Goal: Information Seeking & Learning: Learn about a topic

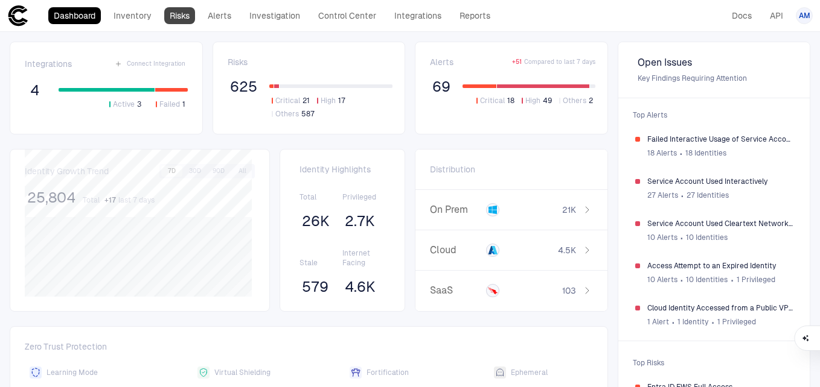
click at [182, 16] on link "Risks" at bounding box center [179, 15] width 31 height 17
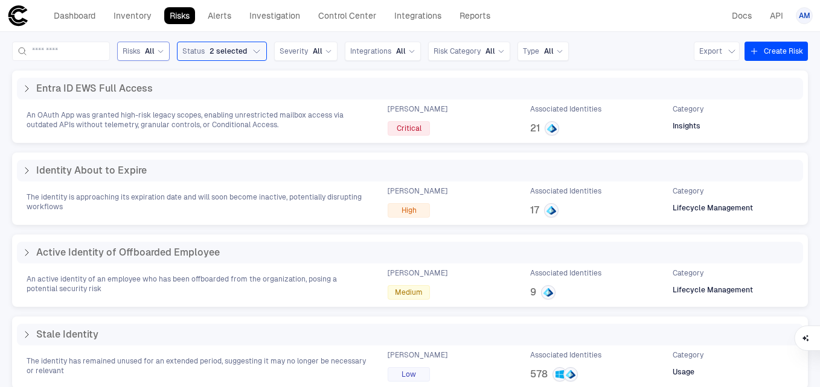
click at [154, 48] on span "All" at bounding box center [150, 51] width 10 height 10
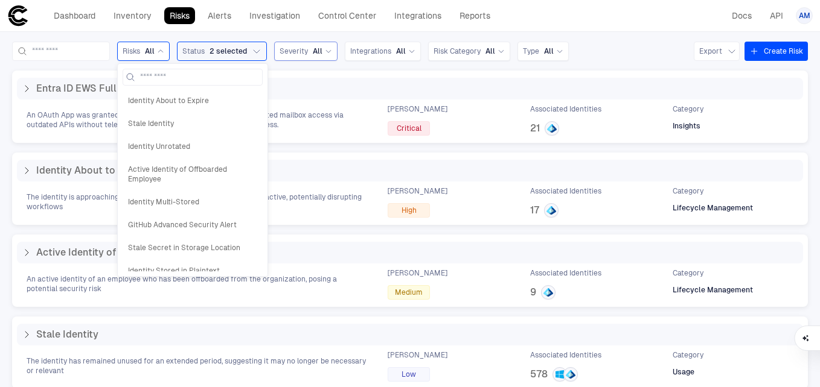
click at [337, 54] on div "Severity All" at bounding box center [305, 51] width 63 height 19
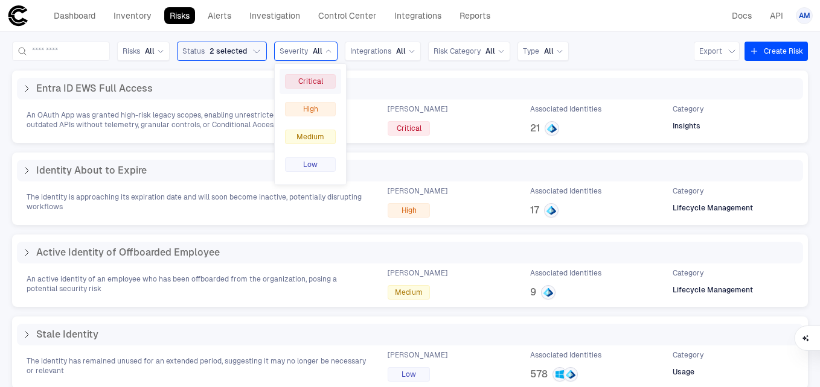
click at [336, 76] on div "Critical" at bounding box center [310, 81] width 51 height 14
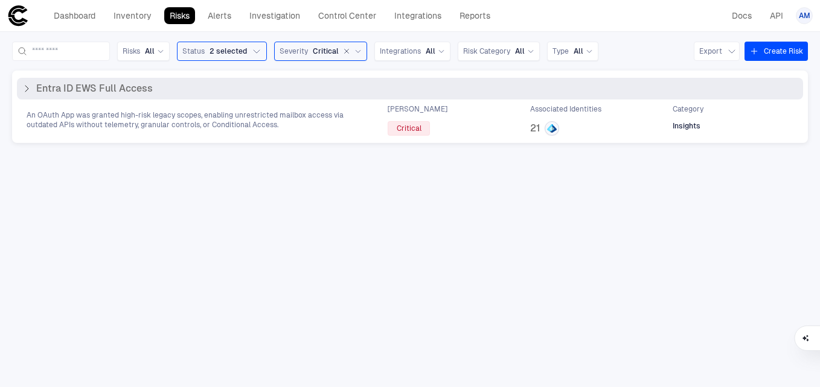
click at [118, 97] on div "Entra ID EWS Full Access" at bounding box center [410, 89] width 786 height 22
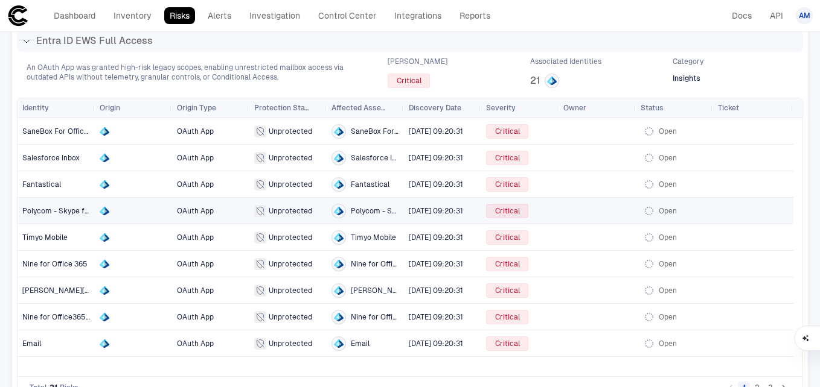
scroll to position [49, 0]
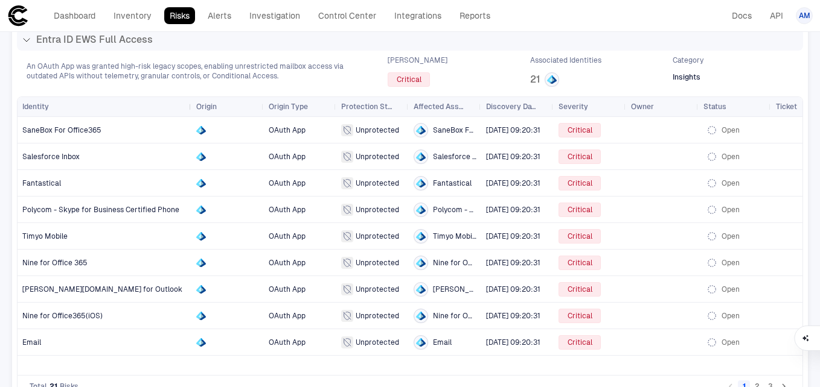
drag, startPoint x: 93, startPoint y: 110, endPoint x: 189, endPoint y: 110, distance: 96.6
click at [189, 110] on div at bounding box center [190, 106] width 5 height 19
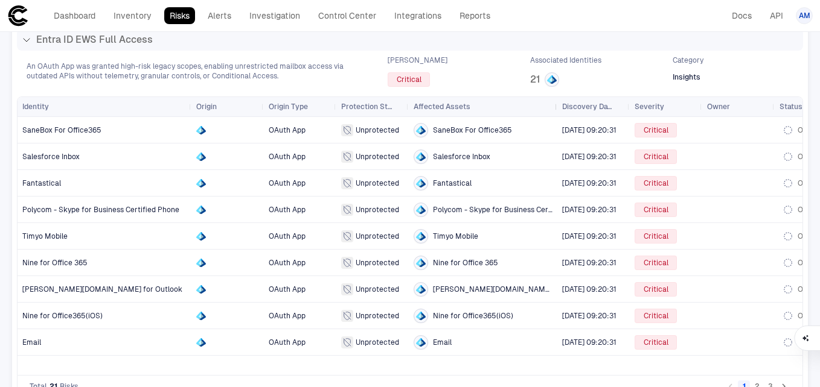
drag, startPoint x: 479, startPoint y: 106, endPoint x: 555, endPoint y: 110, distance: 76.1
click at [555, 110] on div at bounding box center [556, 106] width 5 height 19
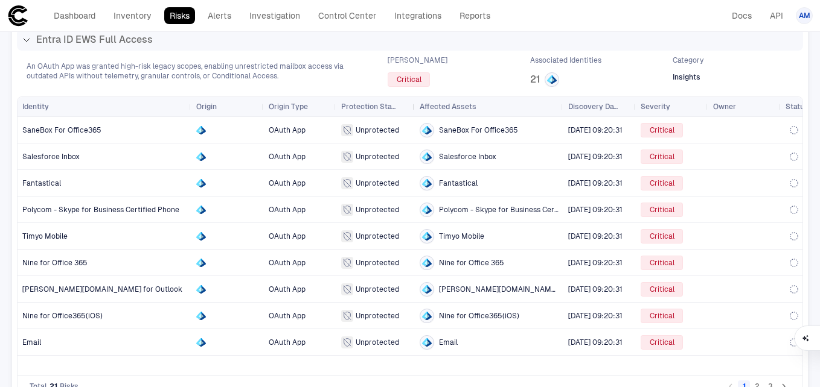
drag, startPoint x: 407, startPoint y: 105, endPoint x: 470, endPoint y: 112, distance: 62.6
click at [416, 112] on div at bounding box center [414, 106] width 5 height 19
drag, startPoint x: 470, startPoint y: 112, endPoint x: 415, endPoint y: 119, distance: 54.7
click at [415, 119] on div "Identity Origin Origin Type Protection Status" at bounding box center [410, 236] width 785 height 278
click at [81, 131] on span "SaneBox For Office365" at bounding box center [61, 130] width 79 height 8
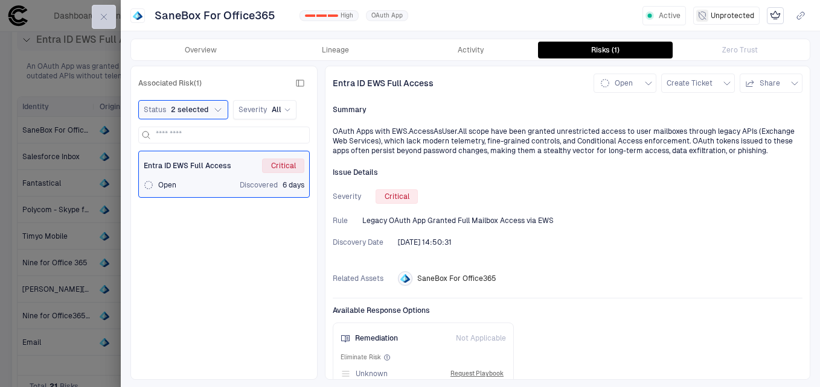
click at [104, 19] on icon "button" at bounding box center [104, 17] width 10 height 10
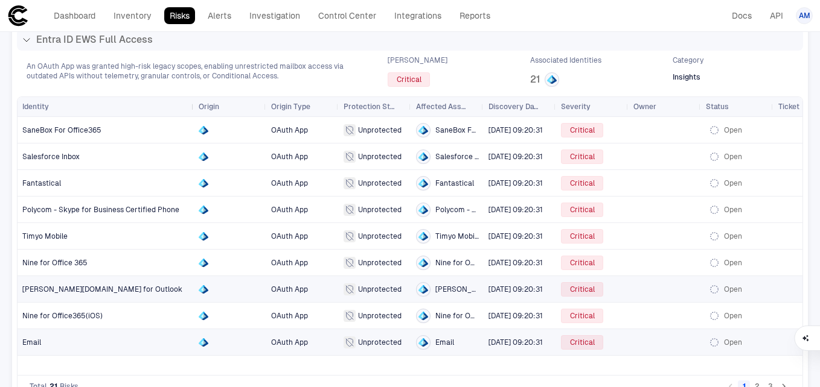
drag, startPoint x: 94, startPoint y: 107, endPoint x: 193, endPoint y: 104, distance: 99.6
click at [193, 104] on div at bounding box center [193, 106] width 5 height 19
drag, startPoint x: 121, startPoint y: 128, endPoint x: 100, endPoint y: 134, distance: 22.0
click at [100, 134] on span "SaneBox For Office365" at bounding box center [105, 130] width 167 height 24
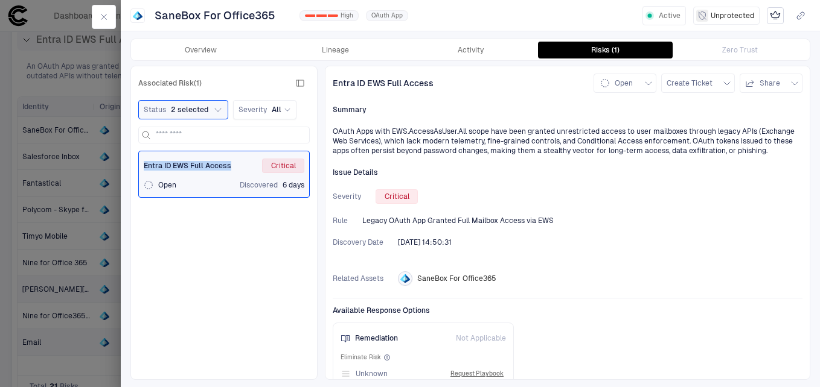
drag, startPoint x: 235, startPoint y: 167, endPoint x: 144, endPoint y: 170, distance: 90.6
click at [144, 170] on div "Entra ID EWS Full Access Critical" at bounding box center [224, 166] width 161 height 14
drag, startPoint x: 144, startPoint y: 170, endPoint x: 201, endPoint y: 216, distance: 73.3
click at [201, 216] on div "Entra ID EWS Full Access Critical Open Discovered 6 days" at bounding box center [223, 261] width 171 height 221
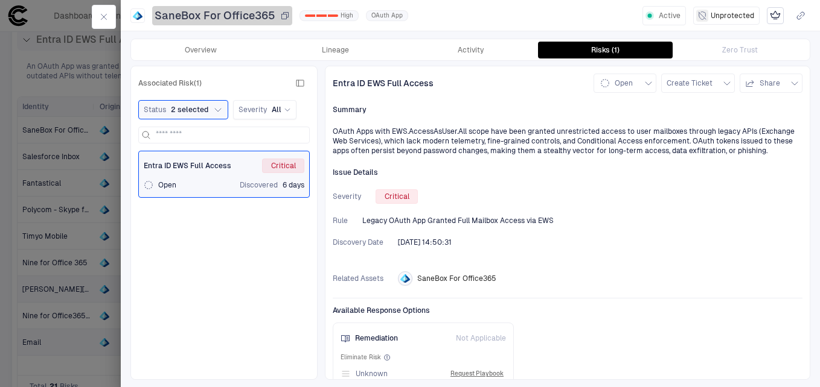
drag, startPoint x: 275, startPoint y: 14, endPoint x: 272, endPoint y: 22, distance: 8.4
click at [211, 19] on div "SaneBox For Office365" at bounding box center [221, 15] width 135 height 14
click at [282, 16] on icon "button" at bounding box center [285, 15] width 7 height 4
click at [286, 13] on icon "button" at bounding box center [285, 16] width 10 height 10
click at [212, 48] on button "Overview" at bounding box center [200, 50] width 135 height 17
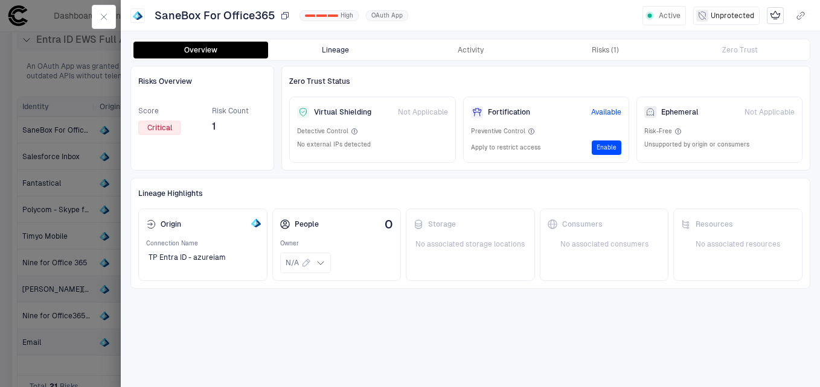
click at [350, 57] on button "Lineage" at bounding box center [335, 50] width 135 height 17
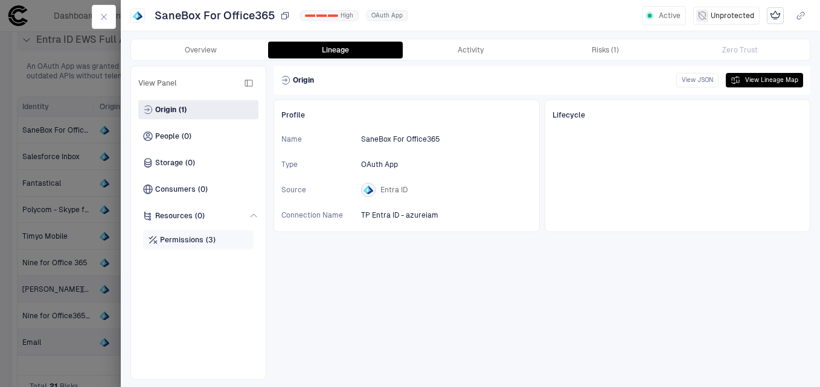
click at [201, 249] on div "Permissions (3)" at bounding box center [198, 240] width 110 height 19
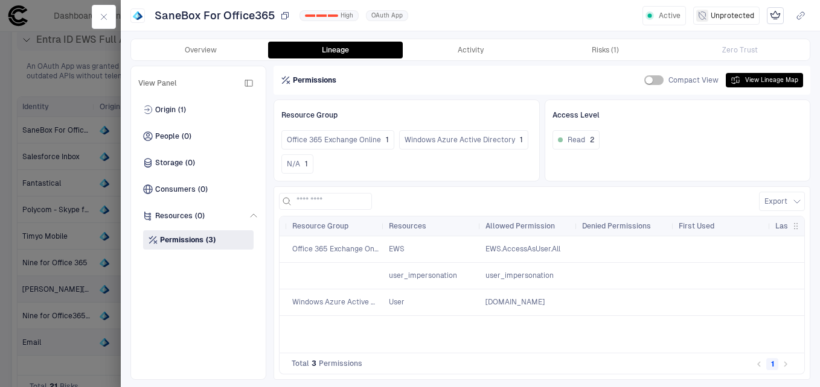
scroll to position [0, 326]
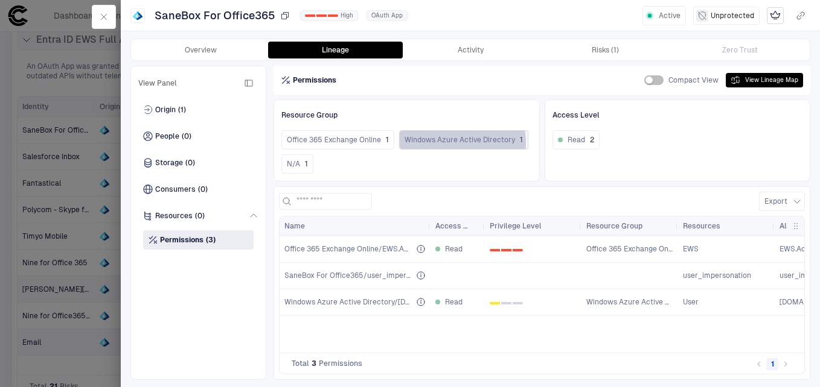
click at [451, 143] on span "Windows Azure Active Directory" at bounding box center [459, 140] width 110 height 10
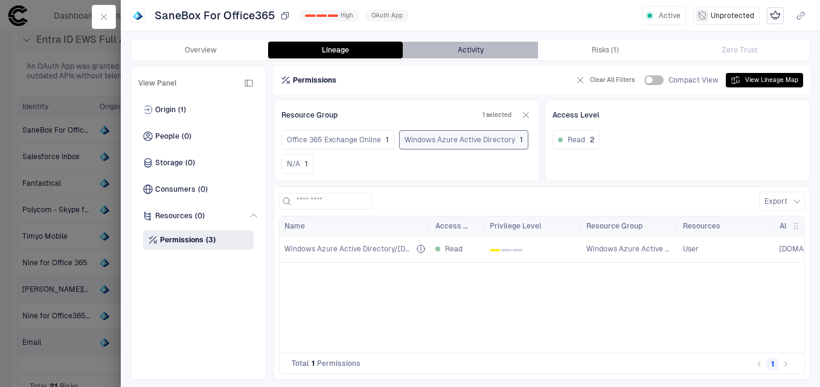
click at [494, 45] on button "Activity" at bounding box center [470, 50] width 135 height 17
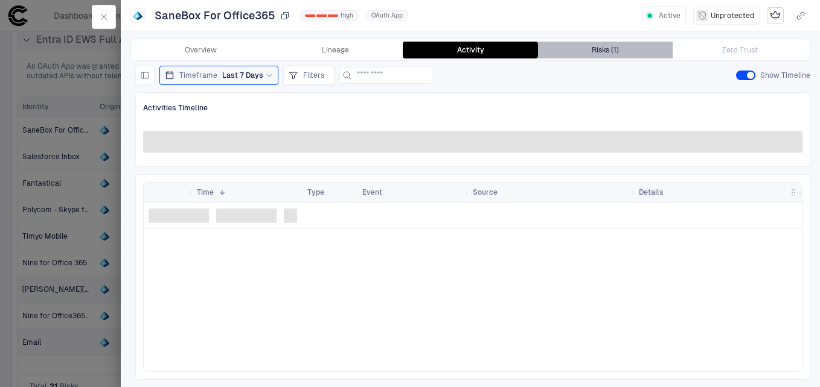
click at [608, 49] on div "Risks (1)" at bounding box center [604, 50] width 27 height 10
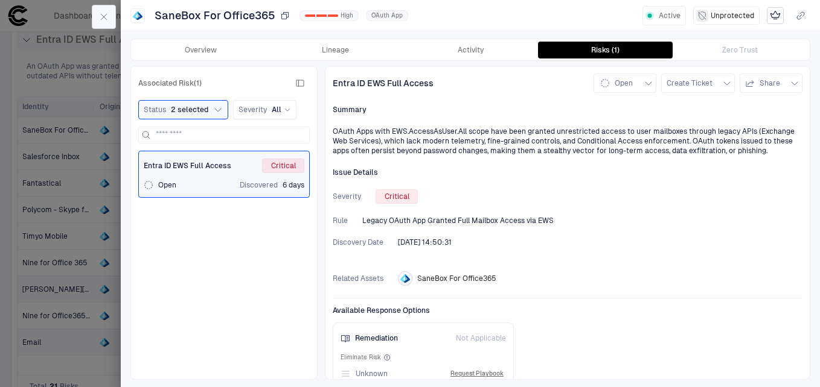
click at [112, 12] on button "button" at bounding box center [104, 17] width 24 height 24
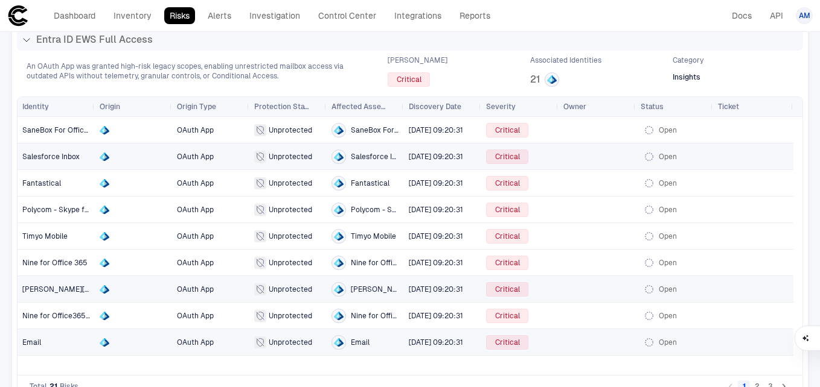
scroll to position [72, 0]
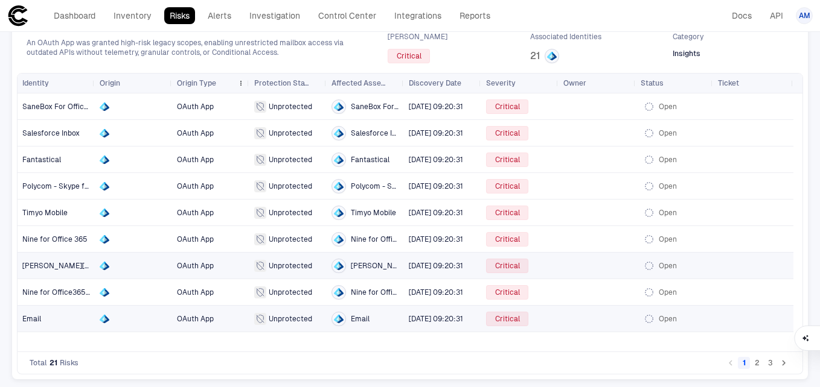
drag, startPoint x: 89, startPoint y: 83, endPoint x: 186, endPoint y: 84, distance: 97.2
click at [186, 84] on div "Identity Origin Origin Type Protection Status" at bounding box center [405, 83] width 775 height 19
drag, startPoint x: 91, startPoint y: 85, endPoint x: 126, endPoint y: 86, distance: 34.4
click at [126, 86] on div "Identity Origin Origin Type Protection Status" at bounding box center [405, 83] width 775 height 19
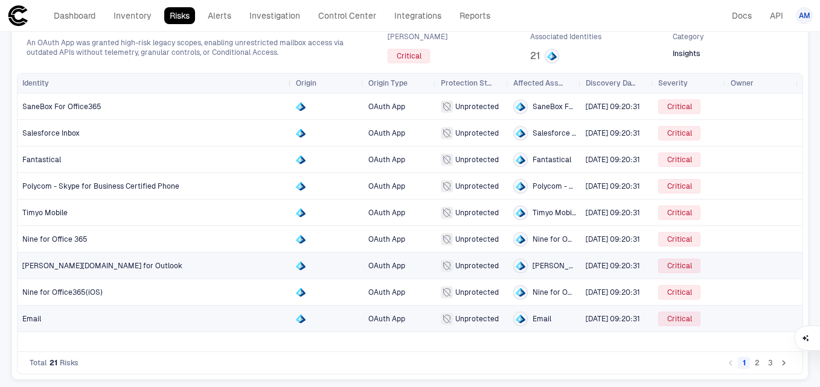
drag, startPoint x: 93, startPoint y: 82, endPoint x: 289, endPoint y: 75, distance: 196.2
click at [289, 75] on div at bounding box center [290, 83] width 5 height 19
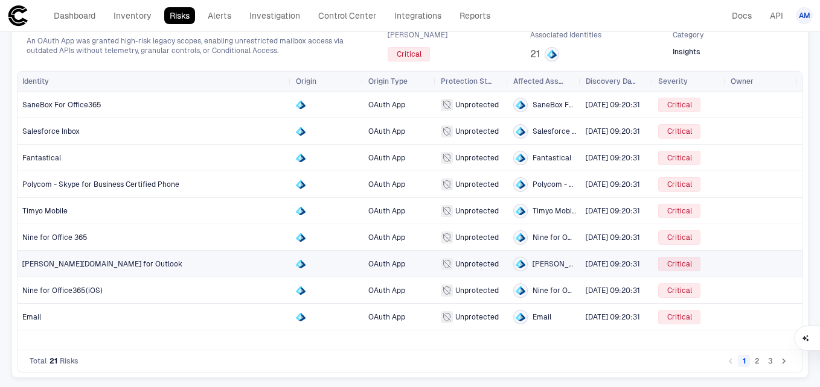
scroll to position [0, 0]
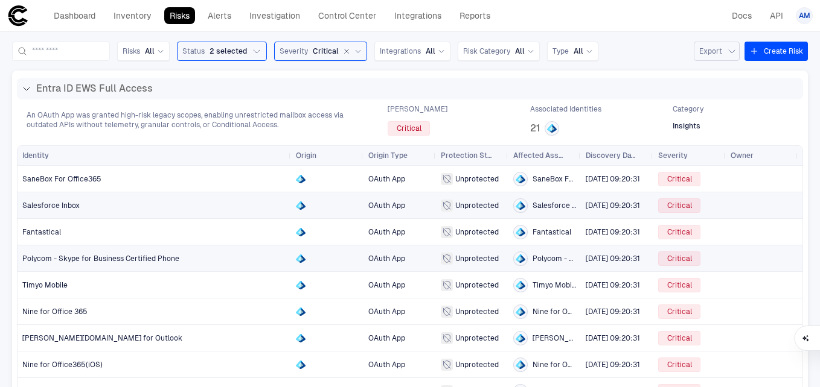
click at [716, 53] on button "Export" at bounding box center [716, 51] width 46 height 19
drag, startPoint x: 716, startPoint y: 77, endPoint x: 709, endPoint y: 104, distance: 28.3
click at [709, 104] on ul "Export CSV Export XLSX Export JSON Export JSON Lines" at bounding box center [733, 111] width 94 height 94
click at [709, 104] on span "Export XLSX" at bounding box center [721, 100] width 43 height 10
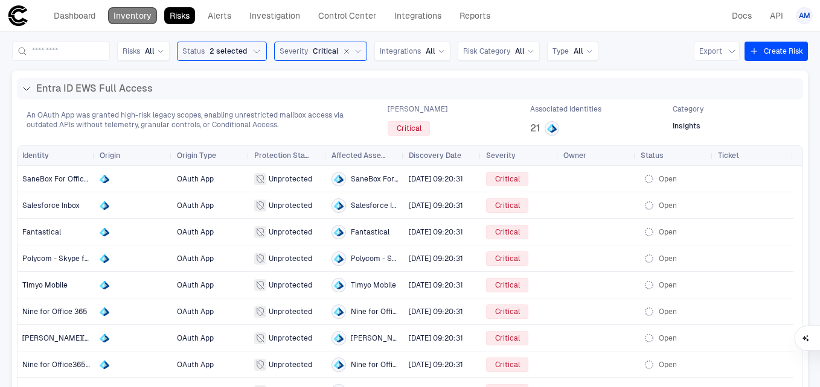
click at [130, 18] on link "Inventory" at bounding box center [132, 15] width 49 height 17
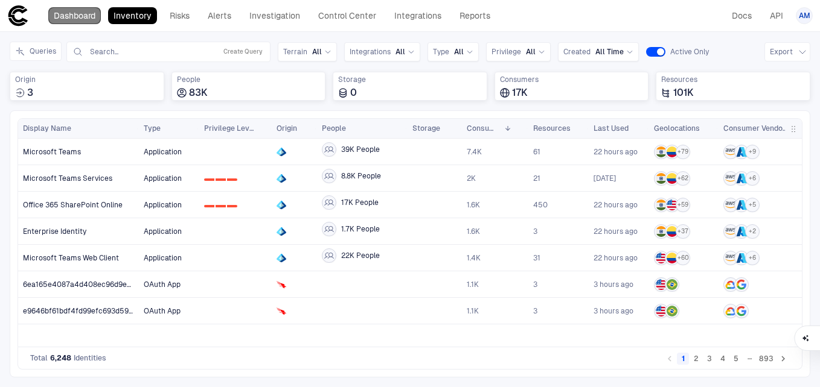
click at [91, 23] on link "Dashboard" at bounding box center [74, 15] width 53 height 17
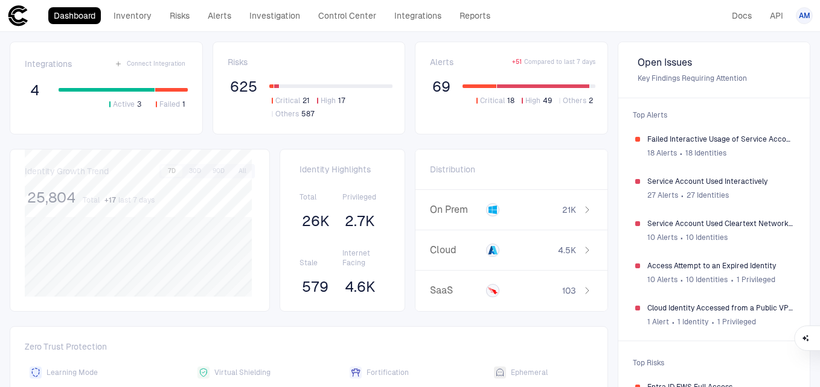
click at [289, 101] on span "Critical" at bounding box center [287, 101] width 25 height 10
click at [123, 102] on span "Active" at bounding box center [124, 105] width 22 height 10
click at [496, 100] on span "Critical" at bounding box center [492, 101] width 25 height 10
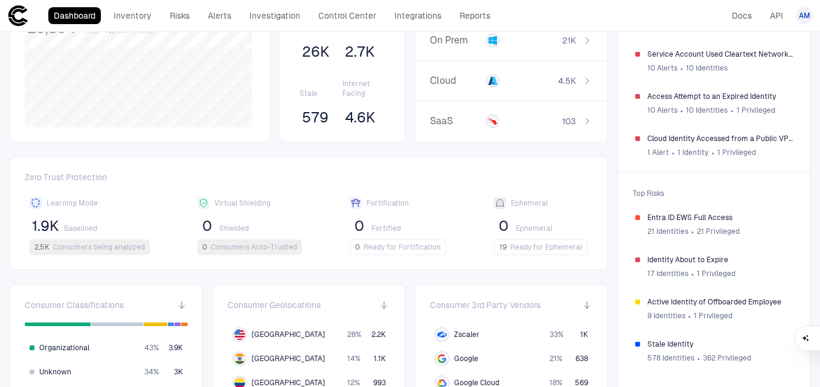
scroll to position [188, 0]
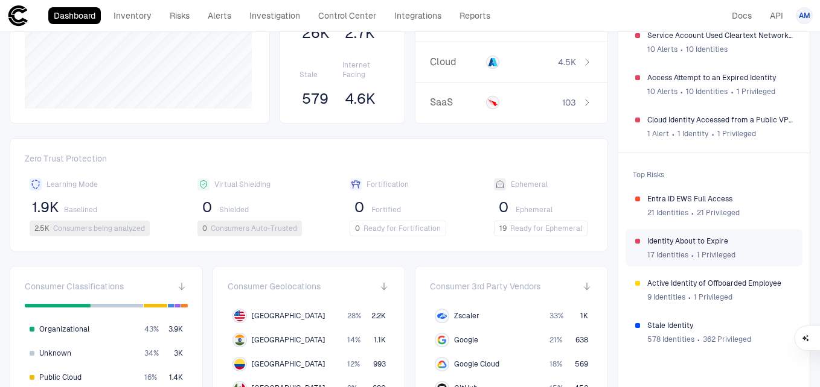
click at [675, 245] on span "Identity About to Expire" at bounding box center [720, 242] width 146 height 10
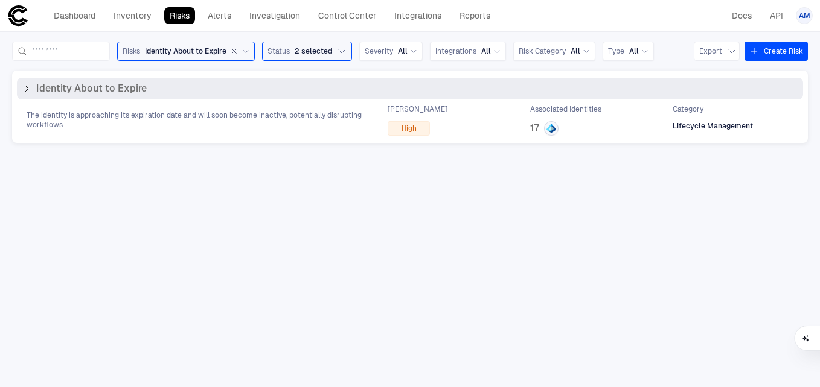
click at [107, 95] on div "Identity About to Expire" at bounding box center [410, 89] width 786 height 22
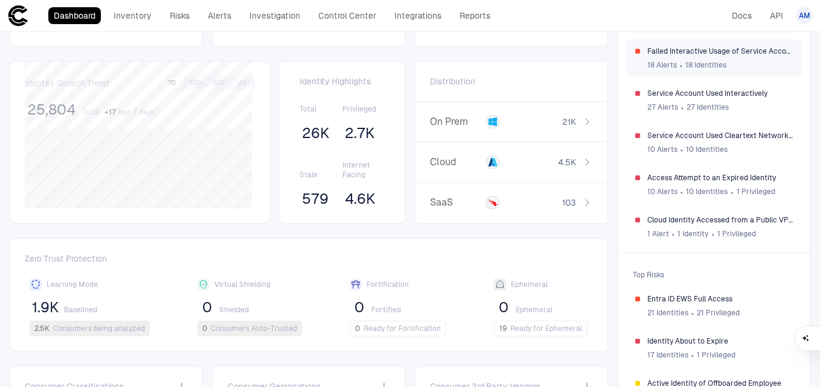
scroll to position [89, 0]
click at [675, 299] on span "Entra ID EWS Full Access" at bounding box center [720, 299] width 146 height 10
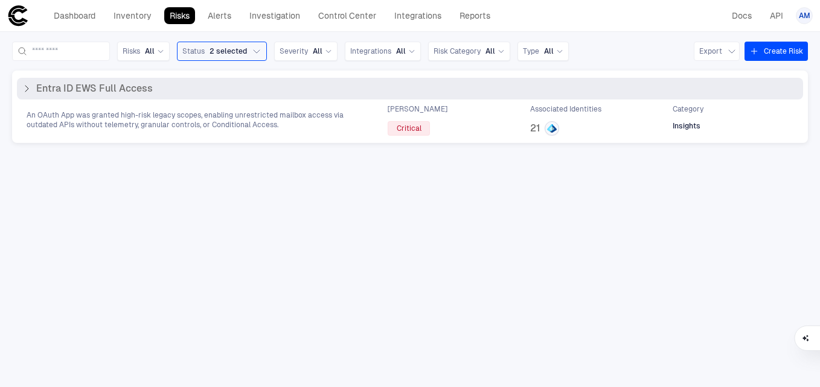
click at [176, 130] on div "An OAuth App was granted high-risk legacy scopes, enabling unrestricted mailbox…" at bounding box center [410, 119] width 786 height 31
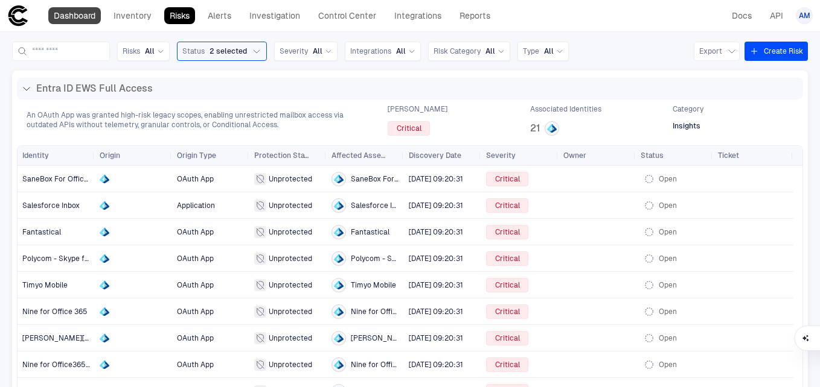
click at [86, 14] on link "Dashboard" at bounding box center [74, 15] width 53 height 17
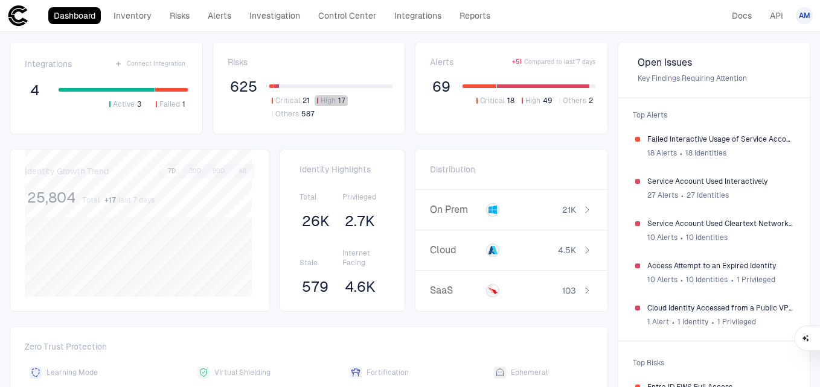
click at [323, 102] on span "High" at bounding box center [327, 101] width 15 height 10
click at [270, 17] on link "Investigation" at bounding box center [275, 15] width 62 height 17
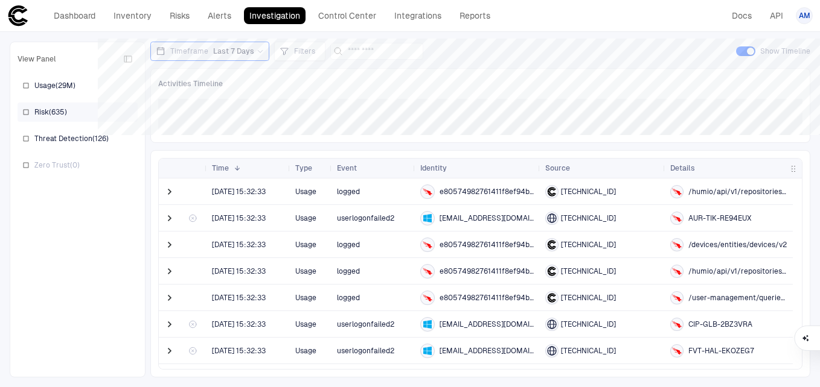
click at [55, 110] on span "Risk ( 635 )" at bounding box center [50, 112] width 33 height 10
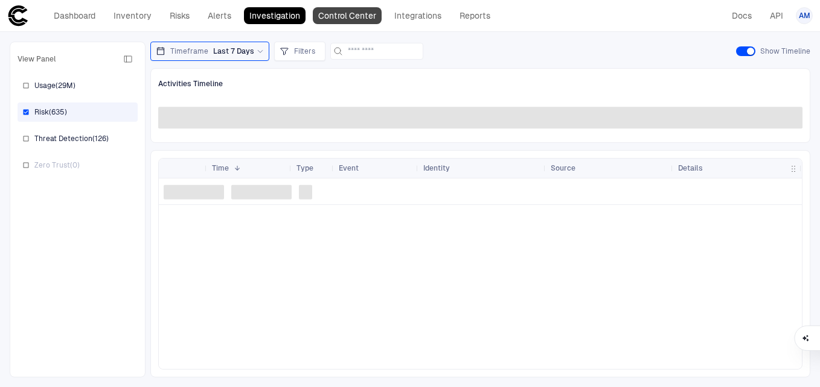
click at [331, 22] on link "Control Center" at bounding box center [347, 15] width 69 height 17
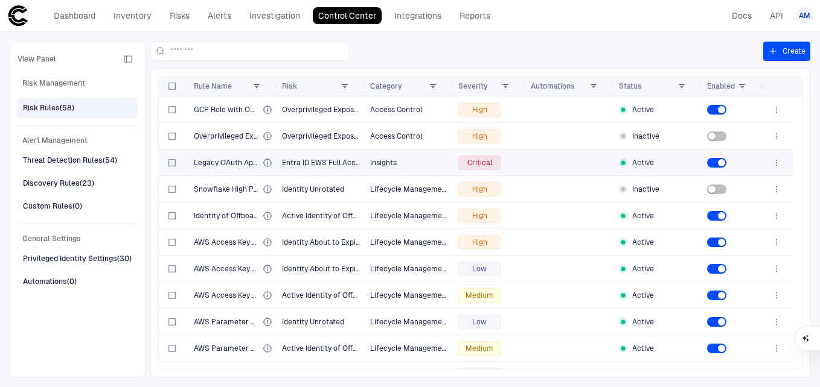
click at [378, 167] on span "Insights" at bounding box center [383, 163] width 27 height 8
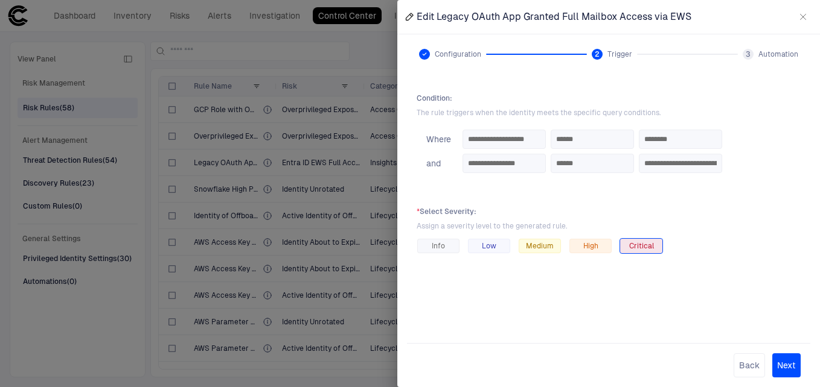
click at [352, 171] on div at bounding box center [410, 193] width 820 height 387
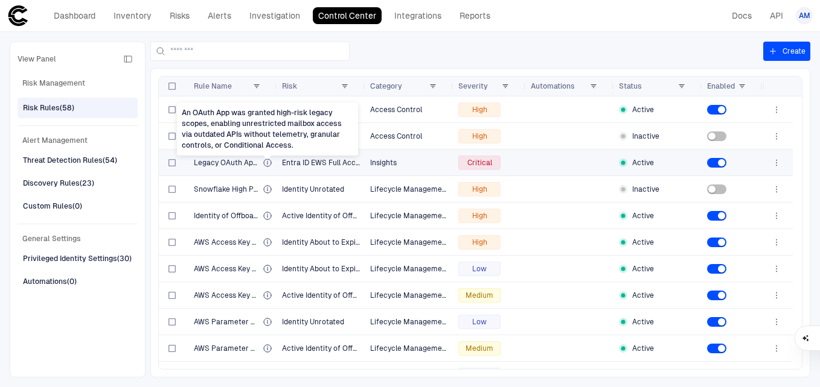
click at [266, 162] on icon "An OAuth App was granted high-risk legacy scopes, enabling unrestricted mailbox…" at bounding box center [268, 163] width 10 height 10
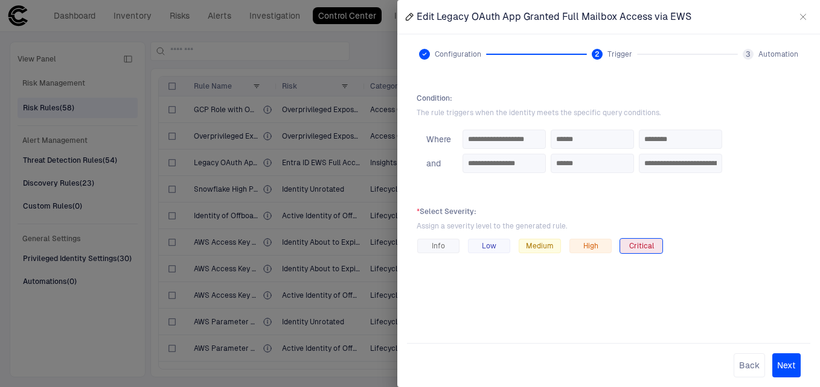
click at [782, 340] on button "Next" at bounding box center [786, 366] width 28 height 24
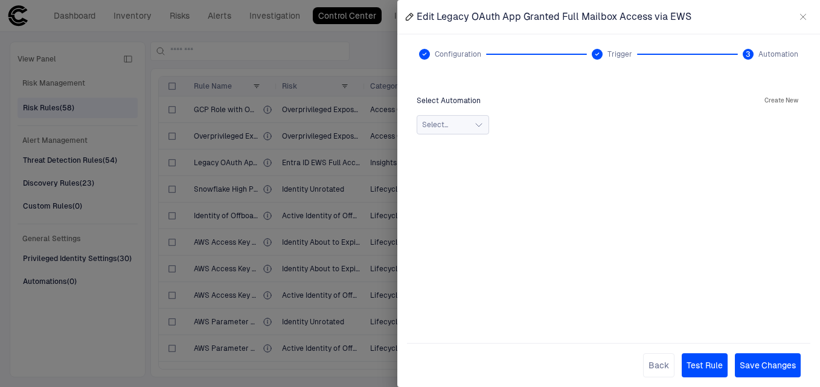
click at [474, 124] on icon "button" at bounding box center [479, 125] width 10 height 10
click at [509, 241] on div "Select Automation Create New Select... No Search Results 0 selected" at bounding box center [608, 204] width 403 height 240
click at [658, 340] on button "Back" at bounding box center [658, 366] width 31 height 24
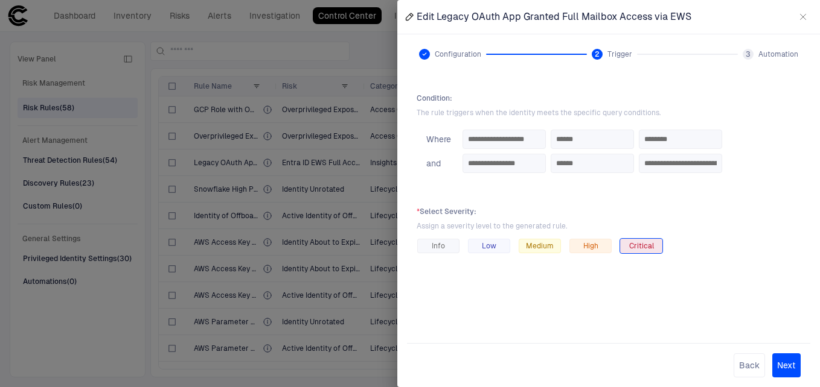
click at [797, 18] on button "button" at bounding box center [802, 16] width 19 height 19
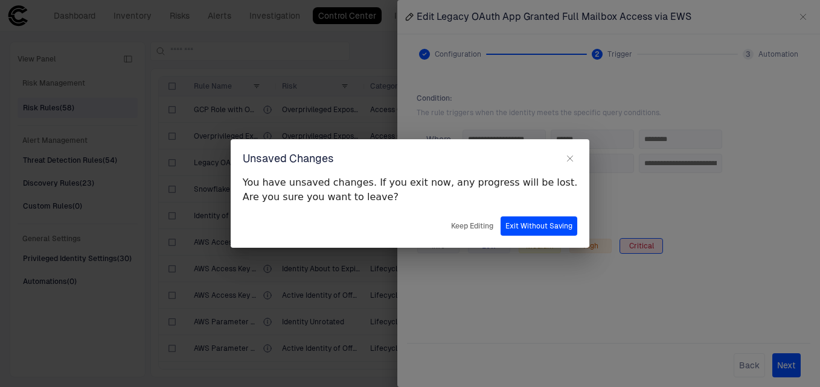
click at [508, 225] on button "Exit Without Saving" at bounding box center [538, 226] width 77 height 19
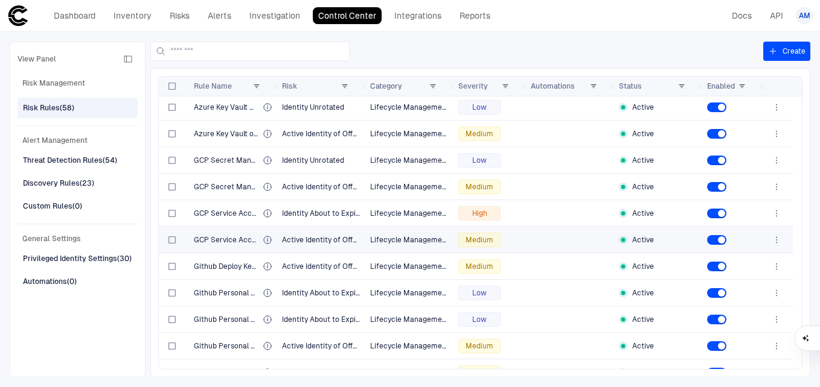
scroll to position [377, 0]
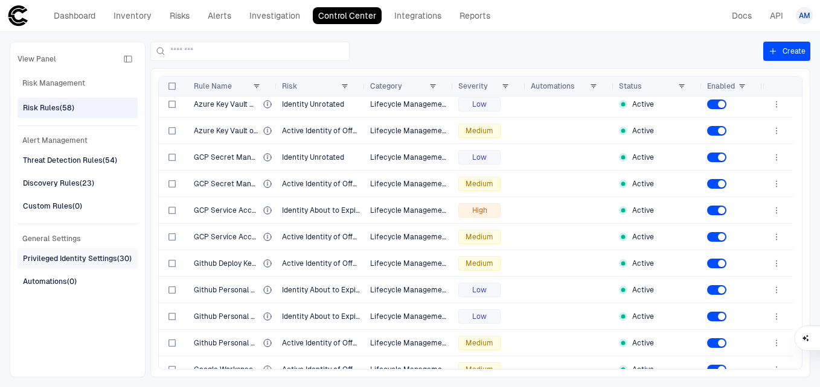
click at [115, 262] on div "Privileged Identity Settings (30)" at bounding box center [77, 258] width 109 height 11
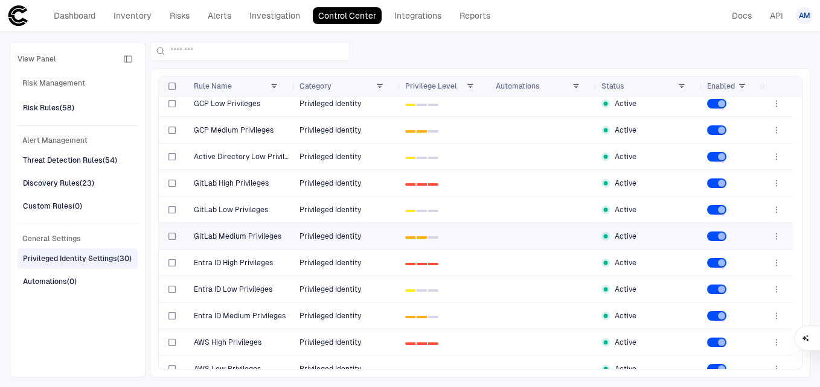
scroll to position [0, 0]
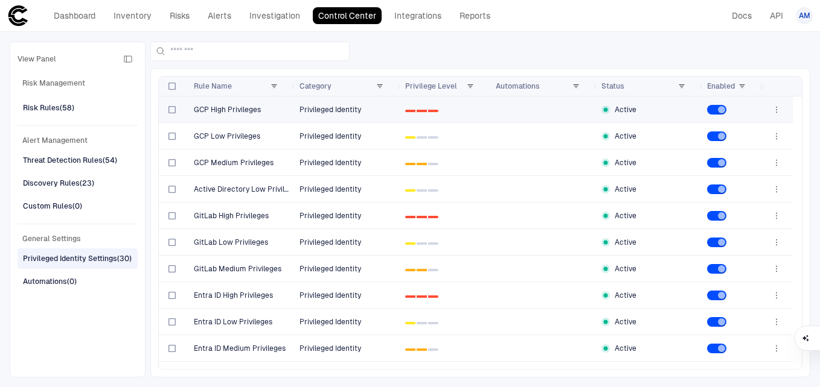
click at [241, 101] on div "GCP High Privileges" at bounding box center [242, 109] width 96 height 25
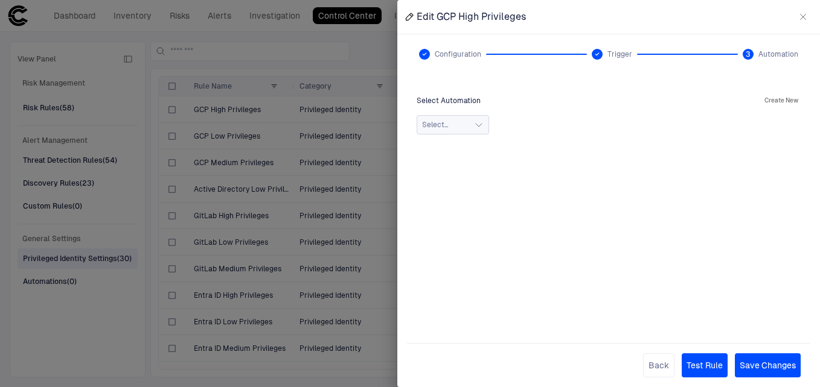
click at [462, 119] on button "Select..." at bounding box center [452, 124] width 72 height 19
click at [649, 340] on button "Back" at bounding box center [658, 366] width 31 height 24
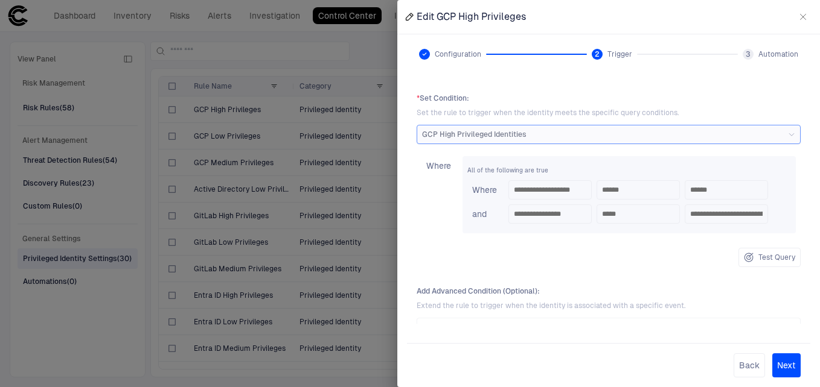
click at [804, 17] on icon "button" at bounding box center [803, 17] width 10 height 10
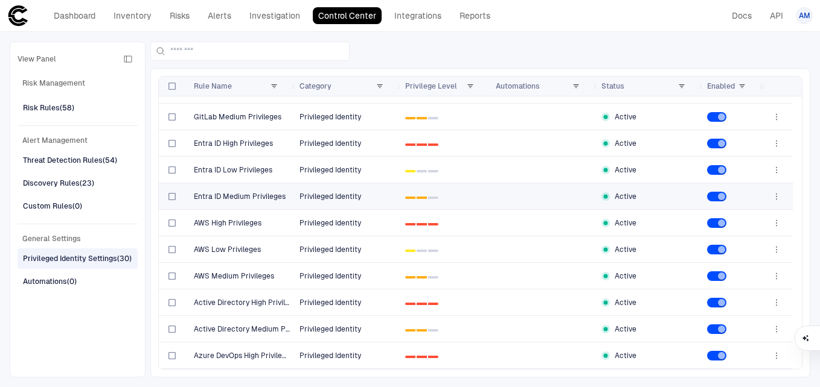
scroll to position [153, 0]
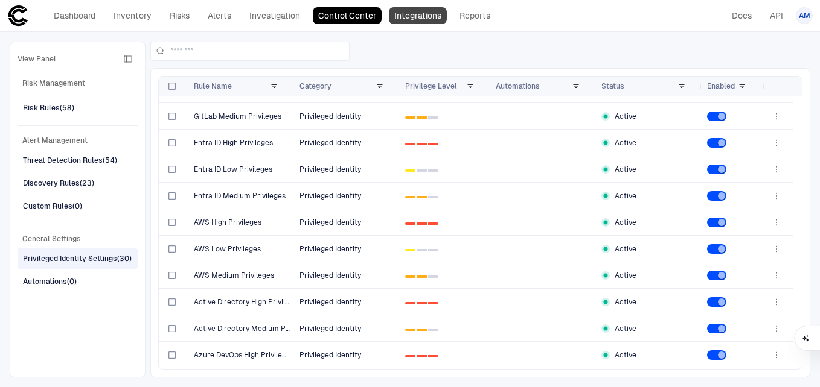
click at [413, 18] on link "Integrations" at bounding box center [418, 15] width 58 height 17
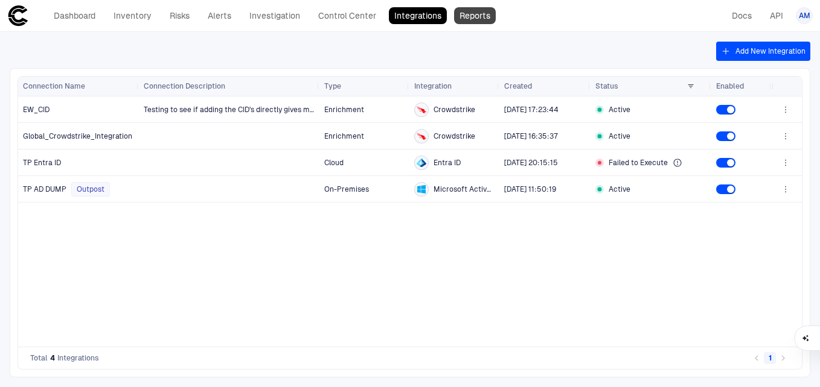
click at [476, 16] on link "Reports" at bounding box center [475, 15] width 42 height 17
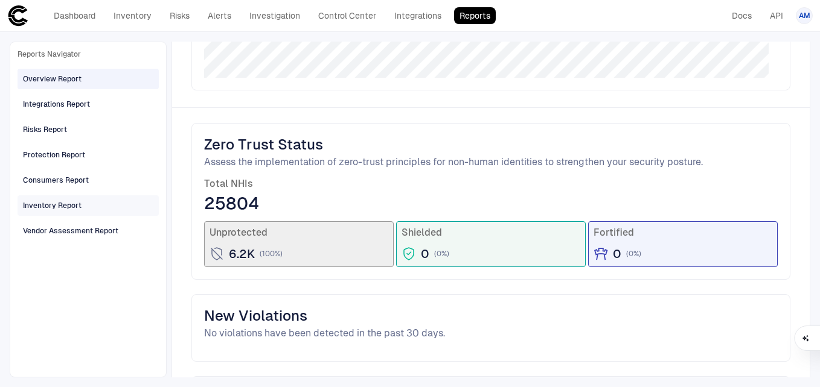
scroll to position [713, 0]
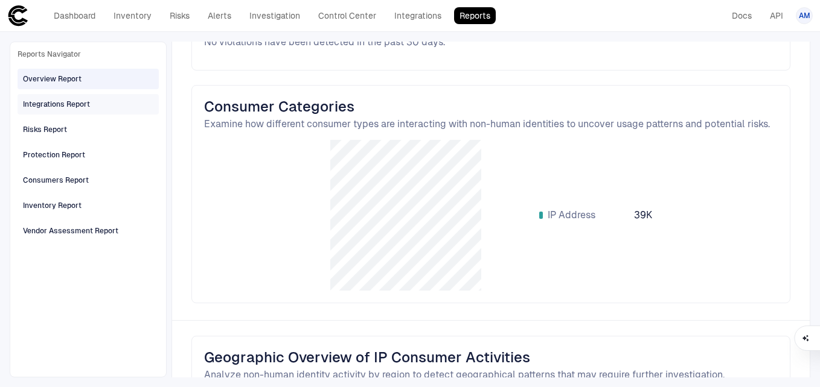
click at [53, 107] on div "Integrations Report" at bounding box center [56, 104] width 67 height 11
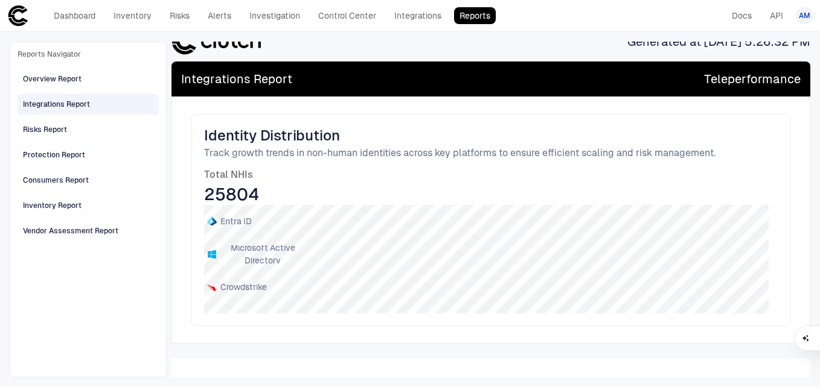
scroll to position [44, 0]
click at [59, 124] on span "Risks Report" at bounding box center [45, 130] width 44 height 16
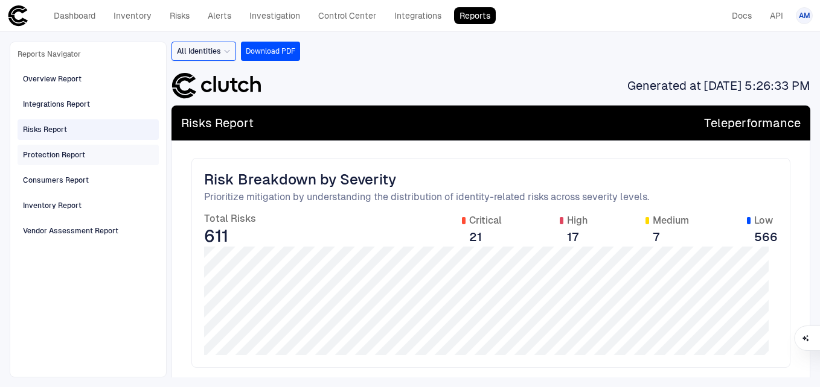
click at [71, 155] on div "Protection Report" at bounding box center [54, 155] width 62 height 11
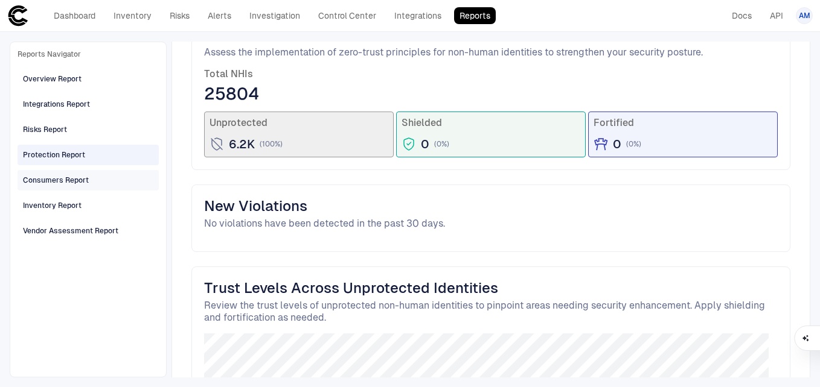
click at [72, 179] on div "Consumers Report" at bounding box center [56, 180] width 66 height 11
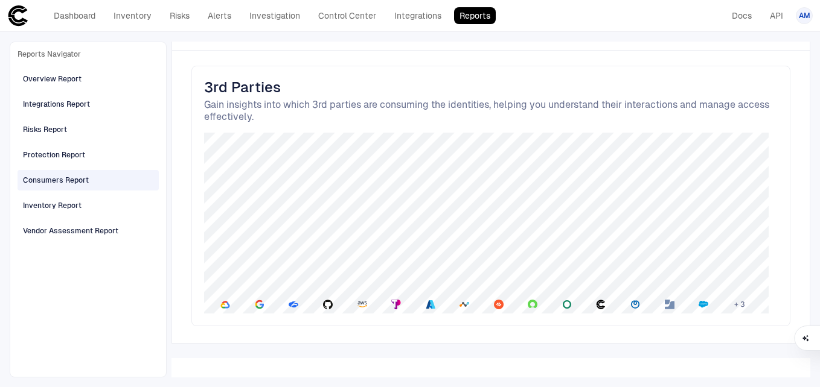
scroll to position [806, 0]
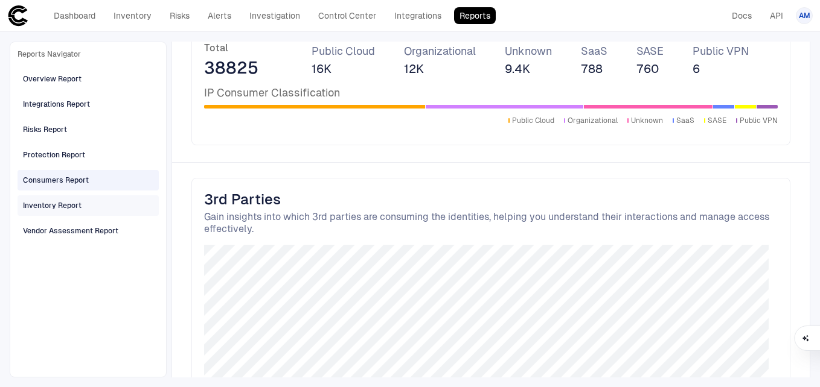
click at [47, 201] on div "Inventory Report" at bounding box center [52, 205] width 59 height 11
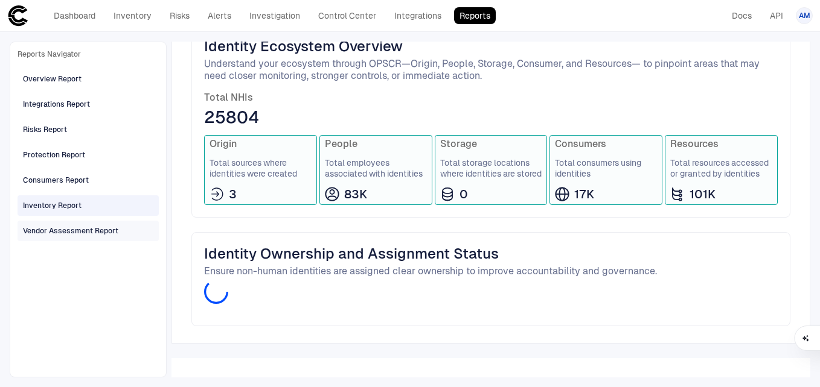
scroll to position [495, 0]
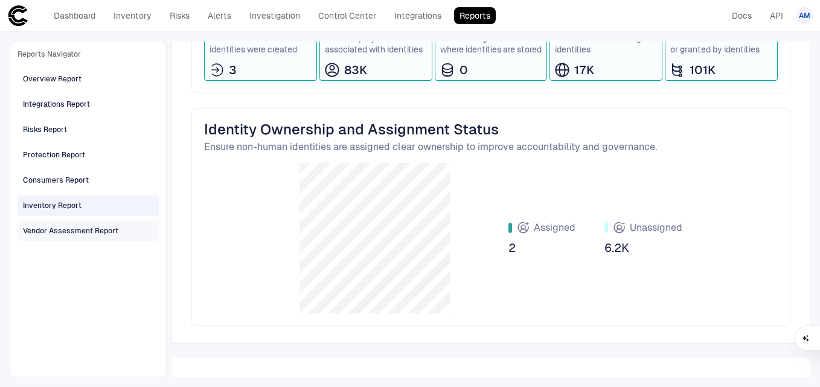
click at [81, 232] on div "Vendor Assessment Report" at bounding box center [70, 231] width 95 height 11
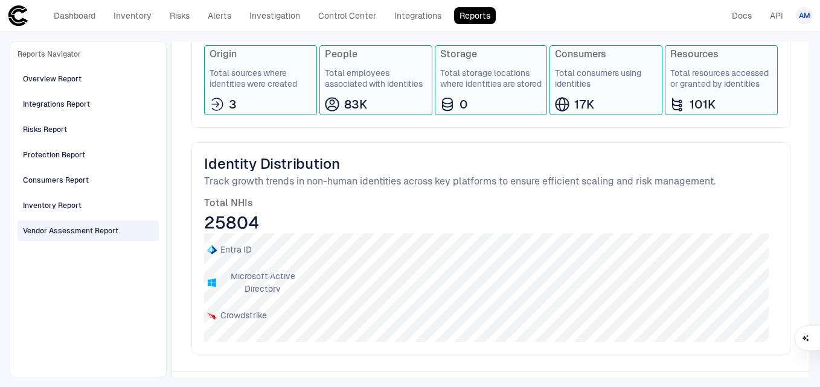
scroll to position [0, 0]
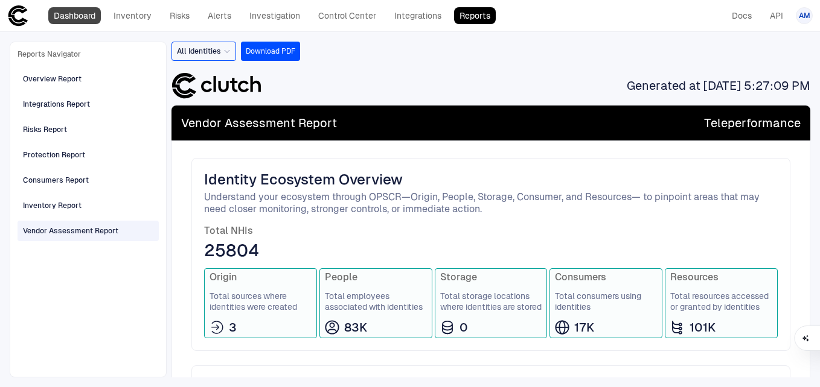
click at [92, 23] on link "Dashboard" at bounding box center [74, 15] width 53 height 17
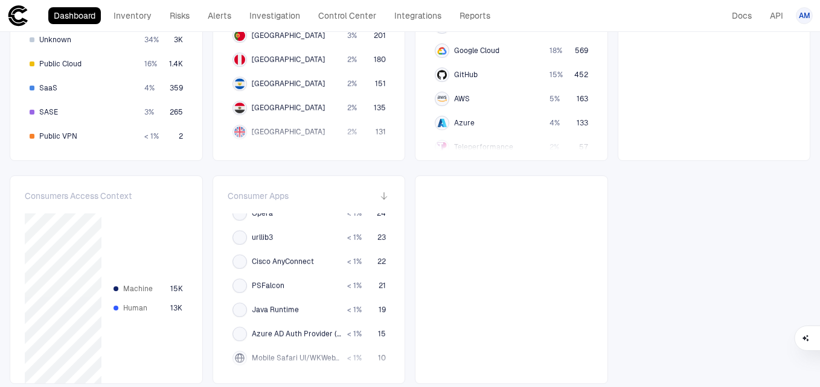
scroll to position [375, 0]
click at [175, 290] on span "15K" at bounding box center [176, 289] width 13 height 10
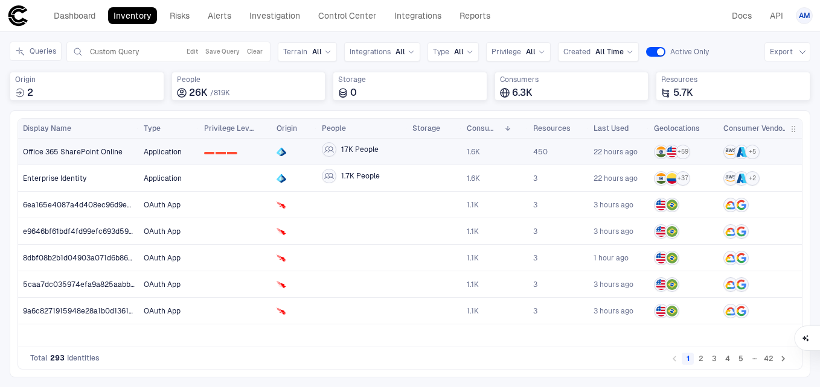
click at [159, 144] on span "Application" at bounding box center [169, 152] width 51 height 24
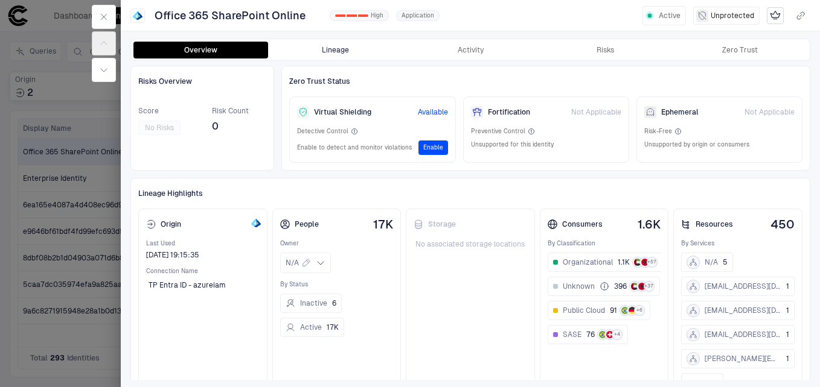
click at [330, 45] on button "Lineage" at bounding box center [335, 50] width 135 height 17
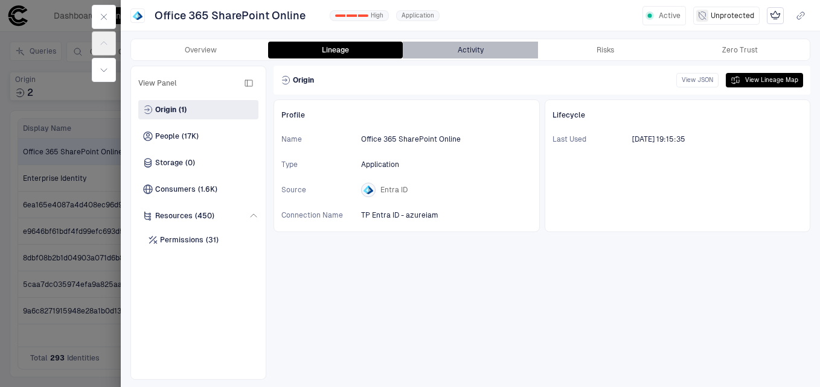
click at [474, 46] on button "Activity" at bounding box center [470, 50] width 135 height 17
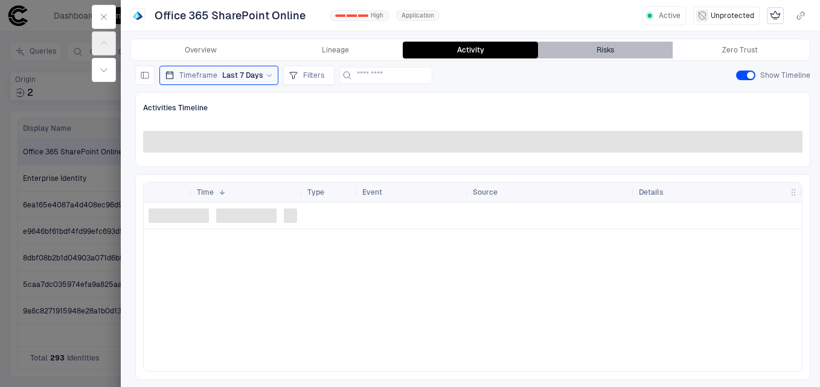
click at [594, 49] on button "Risks" at bounding box center [605, 50] width 135 height 17
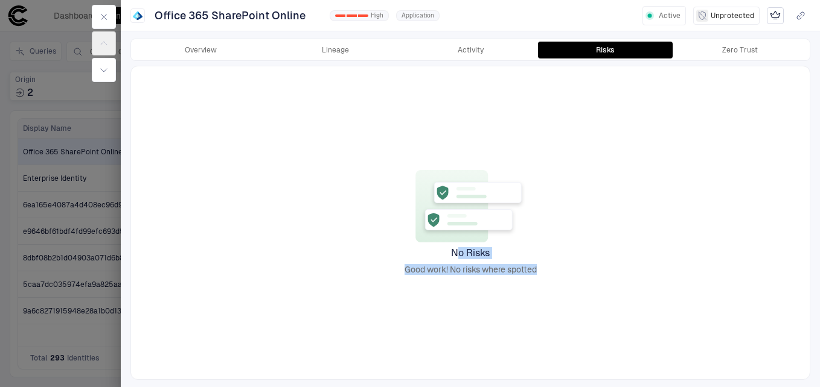
drag, startPoint x: 456, startPoint y: 253, endPoint x: 549, endPoint y: 270, distance: 95.2
click at [549, 270] on div "No Risks Good work! No risks where spotted" at bounding box center [470, 222] width 678 height 313
drag, startPoint x: 549, startPoint y: 270, endPoint x: 447, endPoint y: 252, distance: 104.2
click at [447, 252] on div "No Risks Good work! No risks where spotted" at bounding box center [470, 222] width 678 height 313
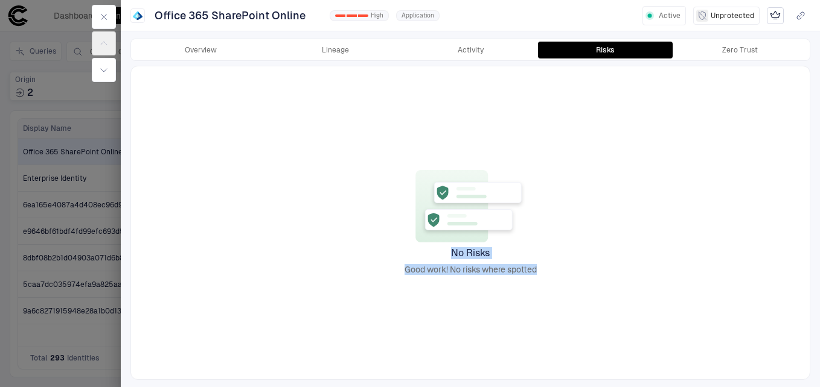
click at [447, 252] on div "No Risks Good work! No risks where spotted" at bounding box center [470, 222] width 678 height 313
drag, startPoint x: 451, startPoint y: 253, endPoint x: 555, endPoint y: 266, distance: 105.2
click at [555, 266] on div "No Risks Good work! No risks where spotted" at bounding box center [470, 222] width 678 height 313
drag, startPoint x: 552, startPoint y: 268, endPoint x: 450, endPoint y: 253, distance: 103.0
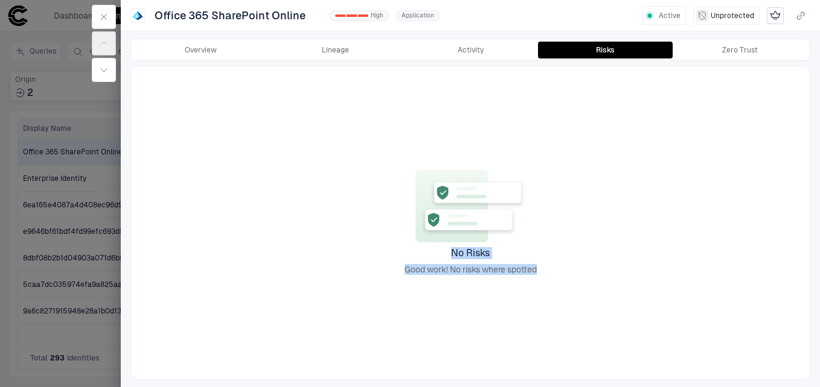
click at [450, 253] on div "No Risks Good work! No risks where spotted" at bounding box center [470, 222] width 678 height 313
drag, startPoint x: 450, startPoint y: 253, endPoint x: 775, endPoint y: 51, distance: 383.8
click at [775, 51] on button "Zero Trust" at bounding box center [739, 50] width 135 height 17
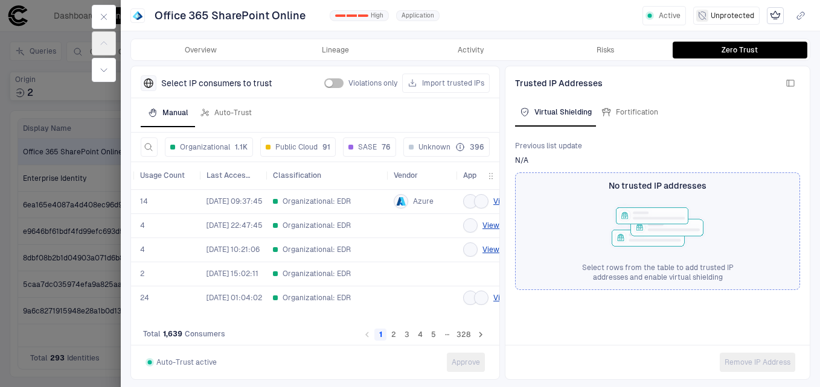
scroll to position [0, 107]
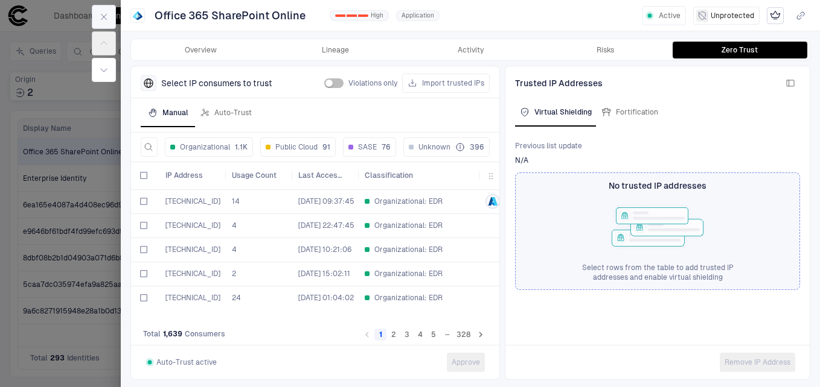
click at [107, 14] on icon "button" at bounding box center [104, 17] width 10 height 10
